Goal: Information Seeking & Learning: Learn about a topic

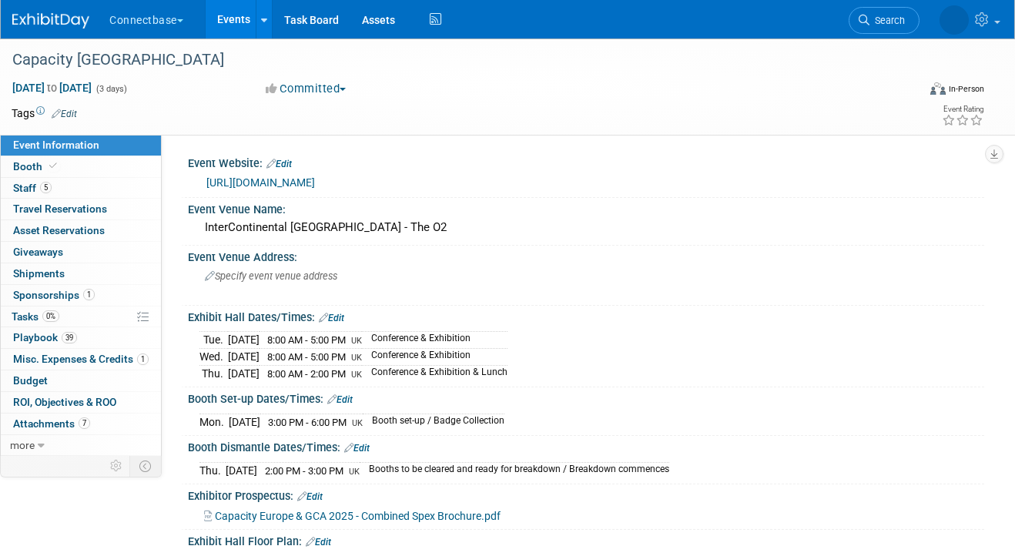
click at [225, 21] on link "Events" at bounding box center [234, 19] width 56 height 39
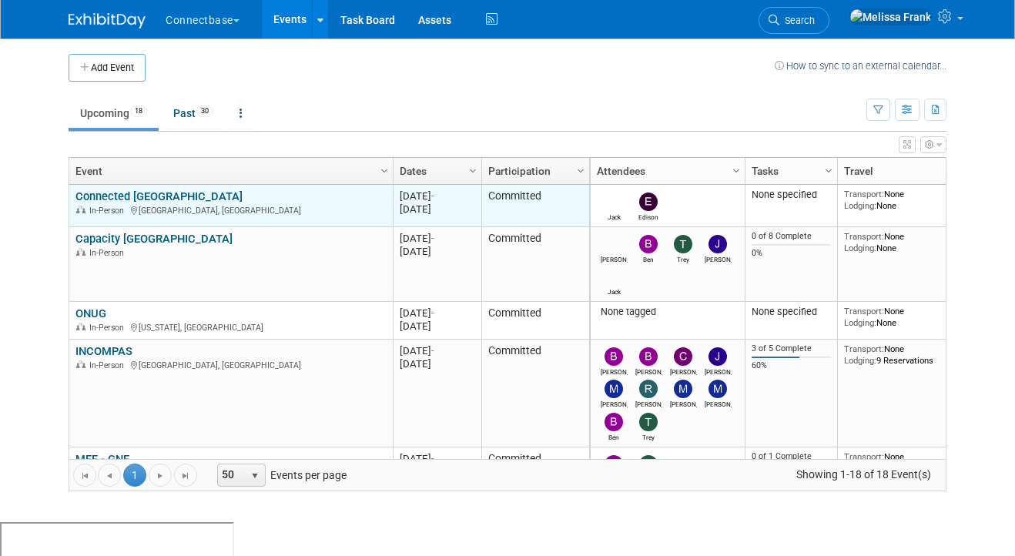
click at [129, 189] on link "Connected [GEOGRAPHIC_DATA]" at bounding box center [158, 196] width 167 height 14
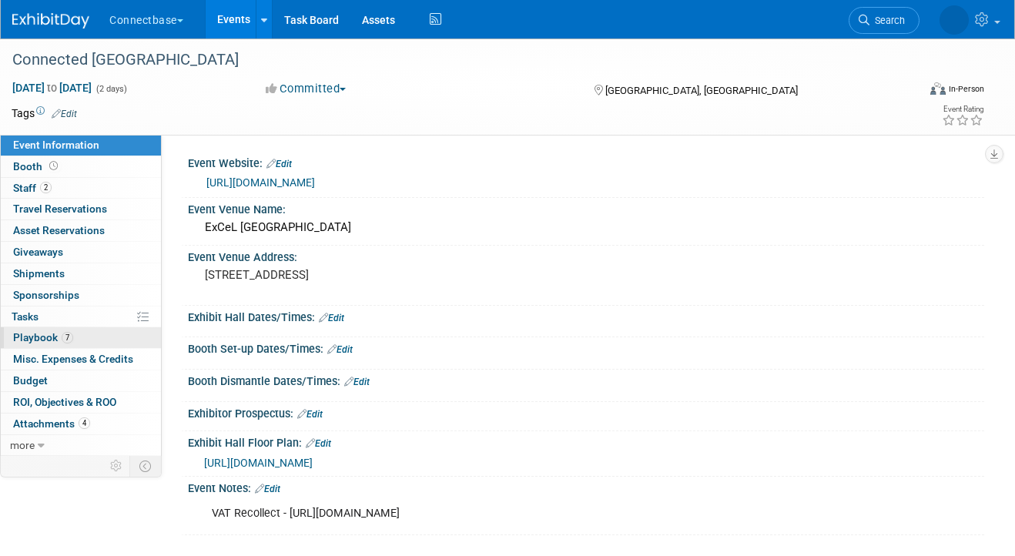
click at [85, 340] on link "7 Playbook 7" at bounding box center [81, 337] width 160 height 21
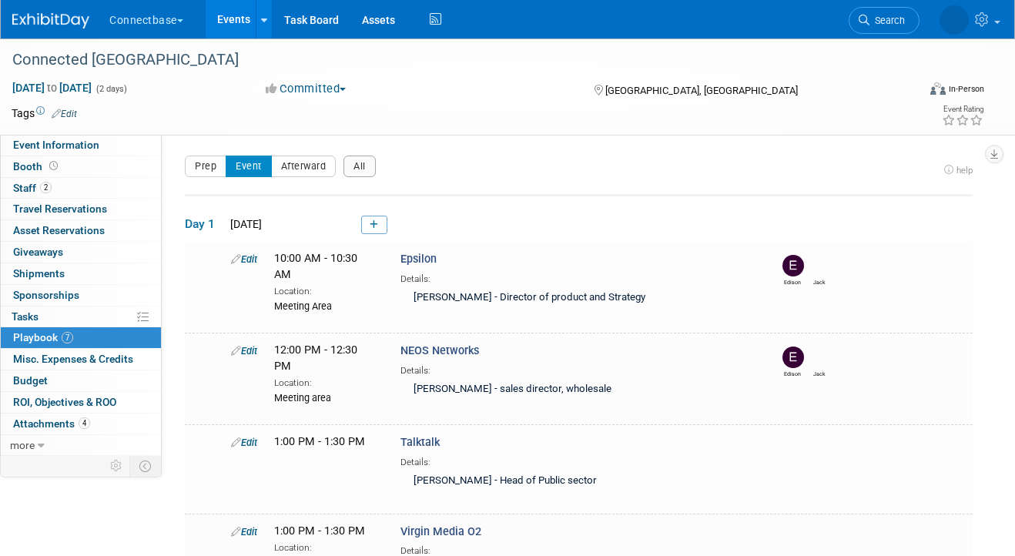
click at [233, 12] on link "Events" at bounding box center [234, 19] width 56 height 39
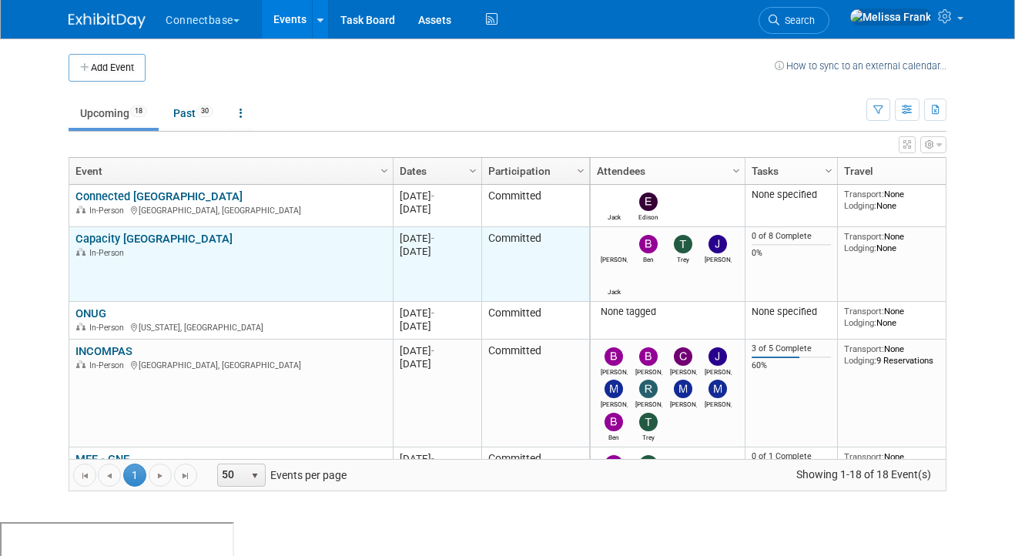
click at [111, 240] on link "Capacity [GEOGRAPHIC_DATA]" at bounding box center [153, 239] width 157 height 14
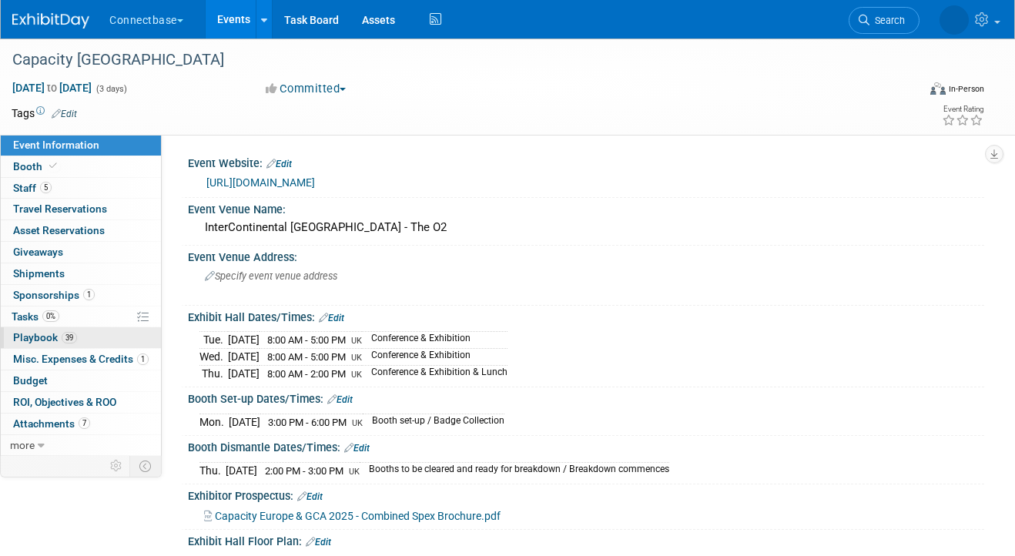
click at [72, 335] on span "39" at bounding box center [69, 338] width 15 height 12
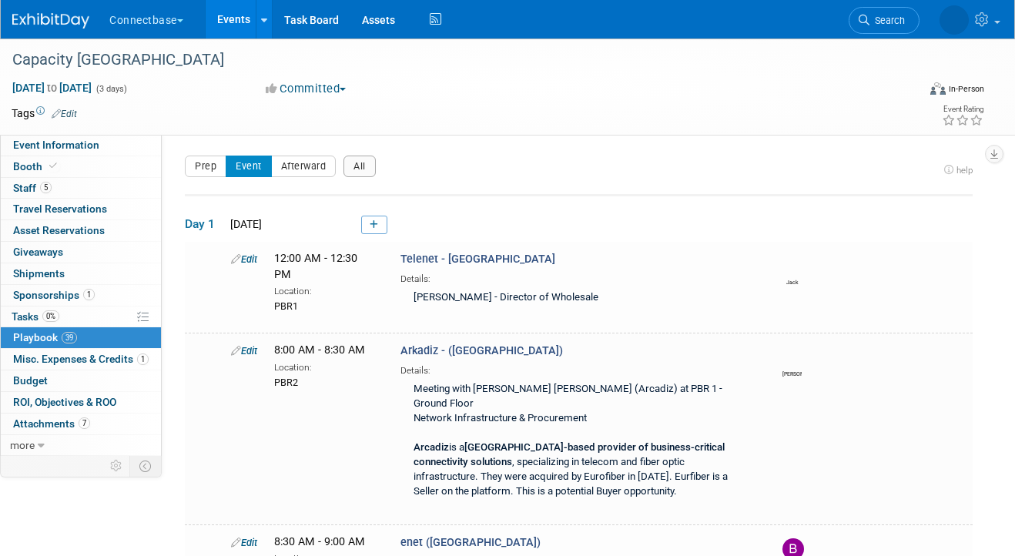
click at [238, 22] on link "Events" at bounding box center [234, 19] width 56 height 39
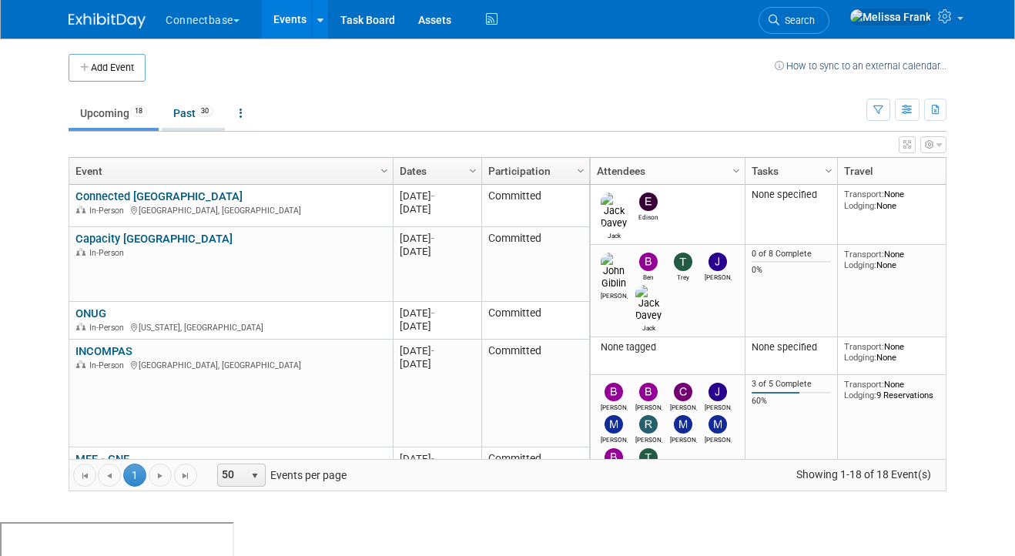
click at [196, 119] on link "Past 30" at bounding box center [193, 113] width 63 height 29
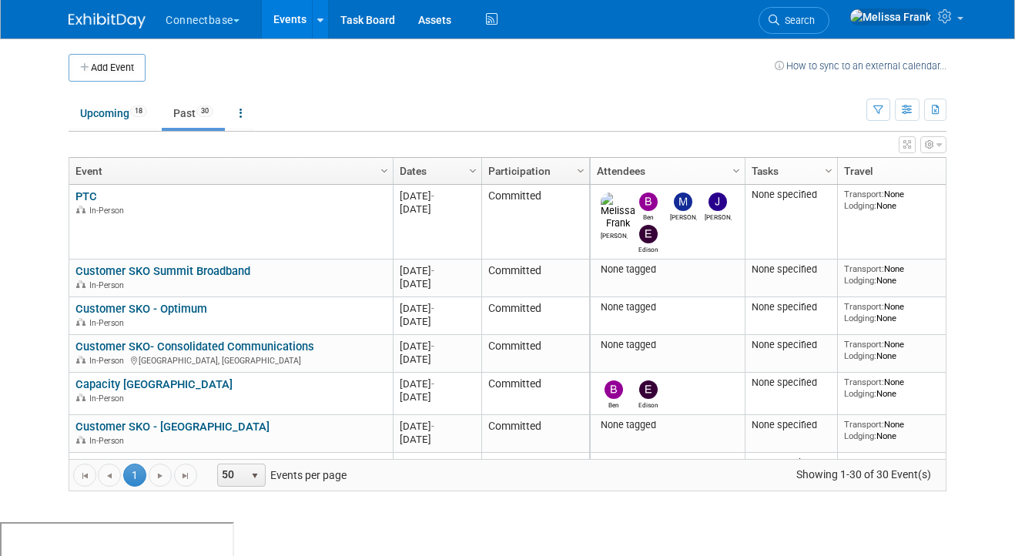
click at [450, 175] on link "Dates" at bounding box center [436, 171] width 72 height 26
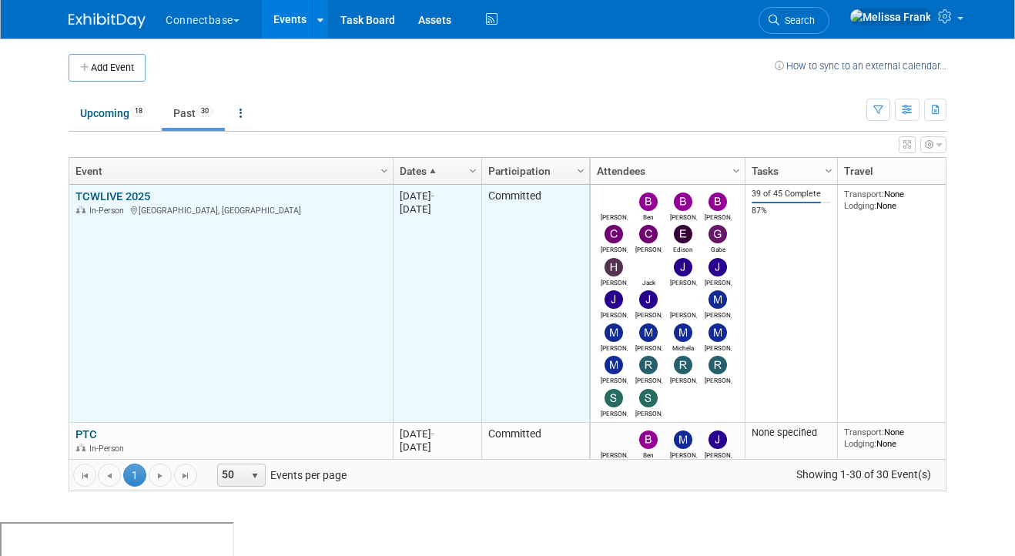
click at [114, 189] on link "TCWLIVE 2025" at bounding box center [112, 196] width 75 height 14
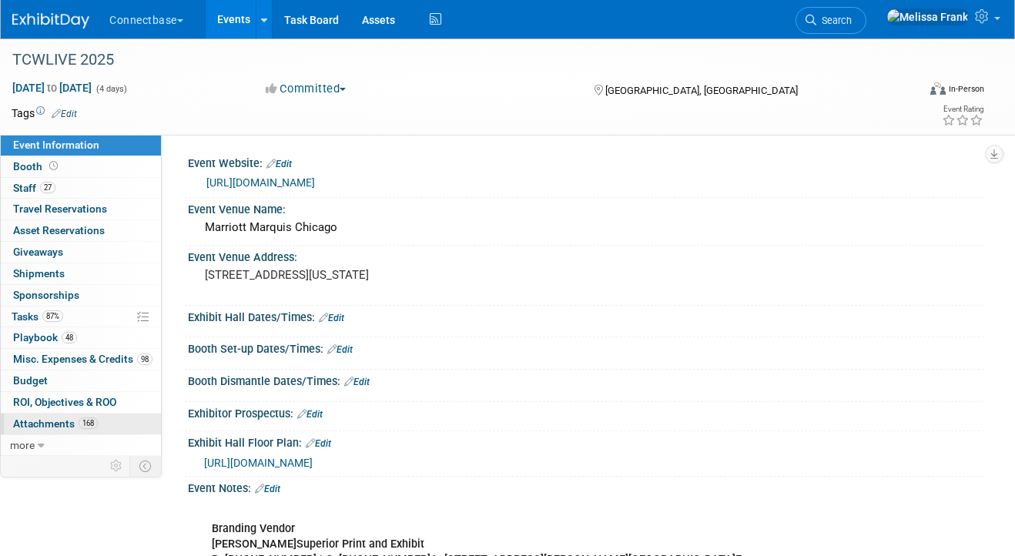
click at [68, 422] on span "Attachments 168" at bounding box center [55, 423] width 85 height 12
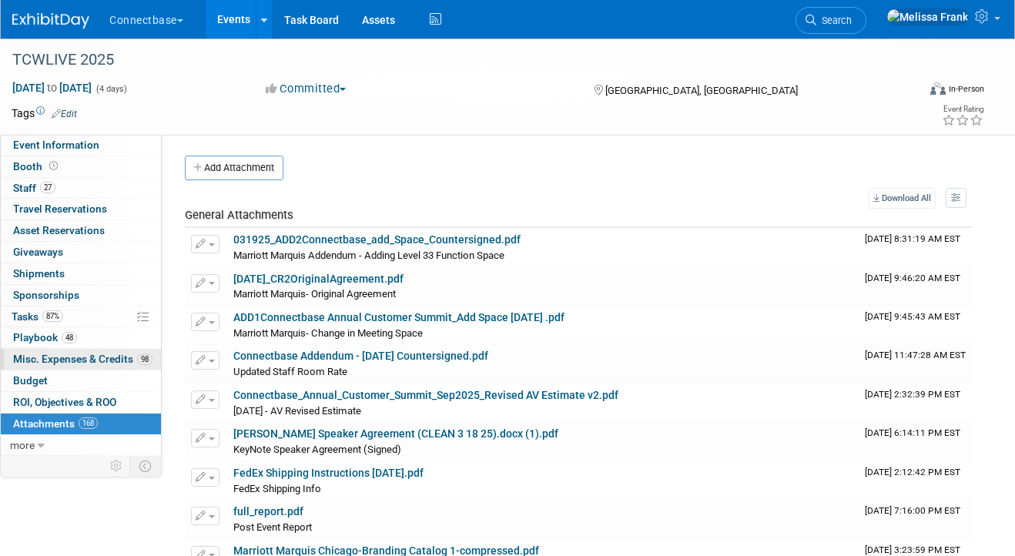
click at [92, 360] on span "Misc. Expenses & Credits 98" at bounding box center [82, 359] width 139 height 12
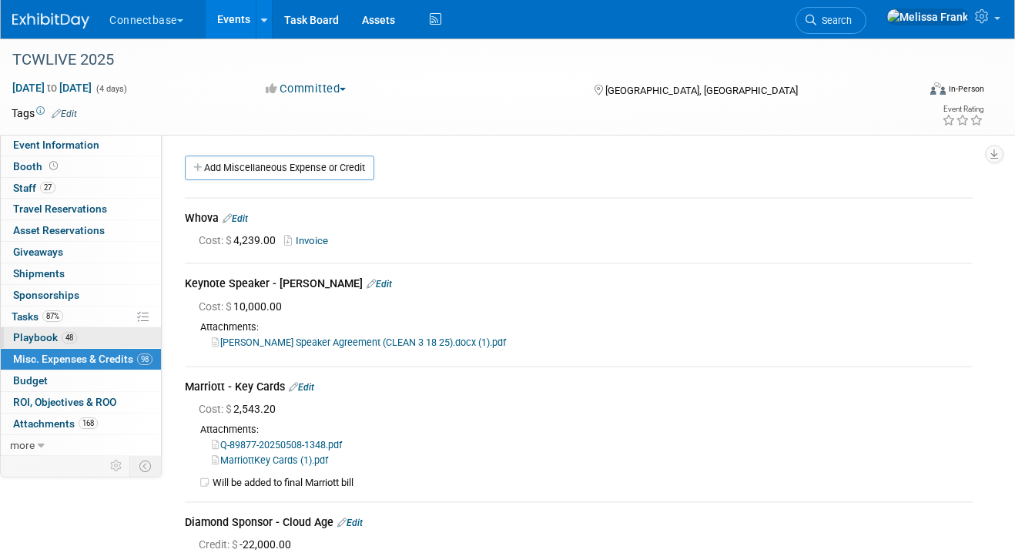
click at [76, 333] on span "Playbook 48" at bounding box center [45, 337] width 64 height 12
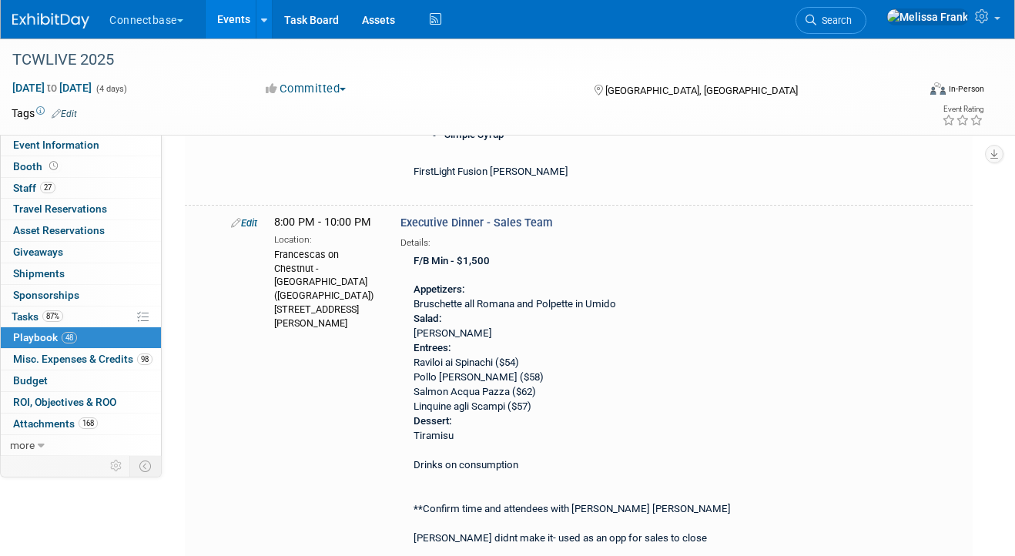
scroll to position [1469, 0]
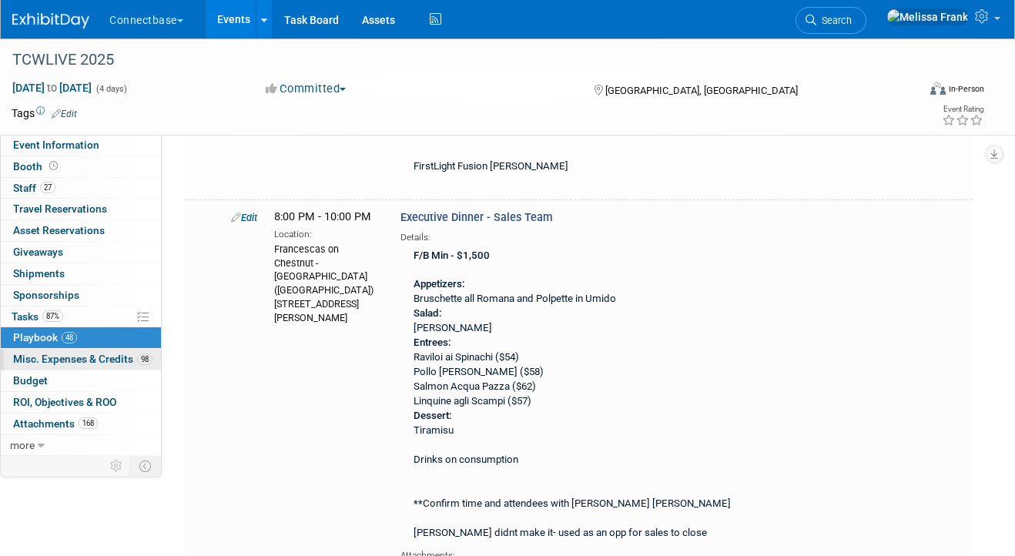
click at [88, 357] on span "Misc. Expenses & Credits 98" at bounding box center [82, 359] width 139 height 12
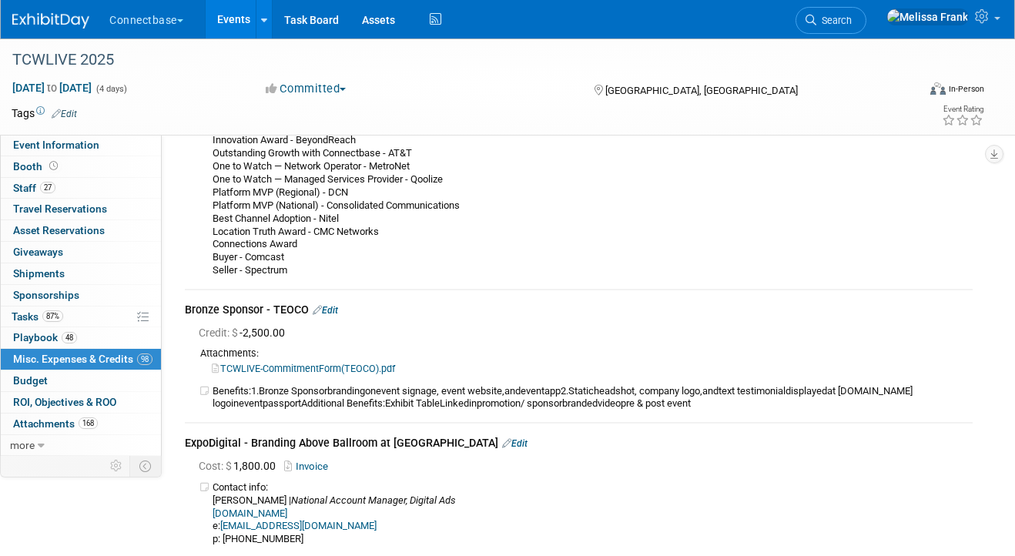
scroll to position [15256, 0]
